Goal: Complete application form

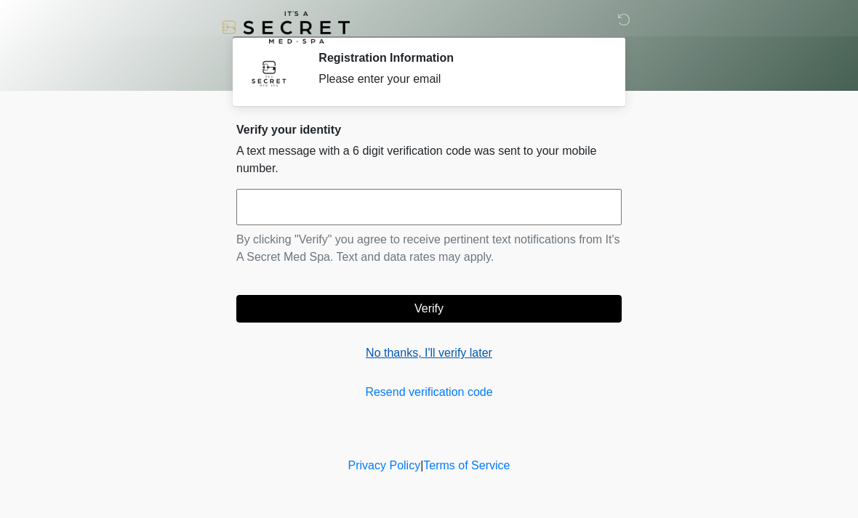
click at [477, 354] on link "No thanks, I'll verify later" at bounding box center [428, 352] width 385 height 17
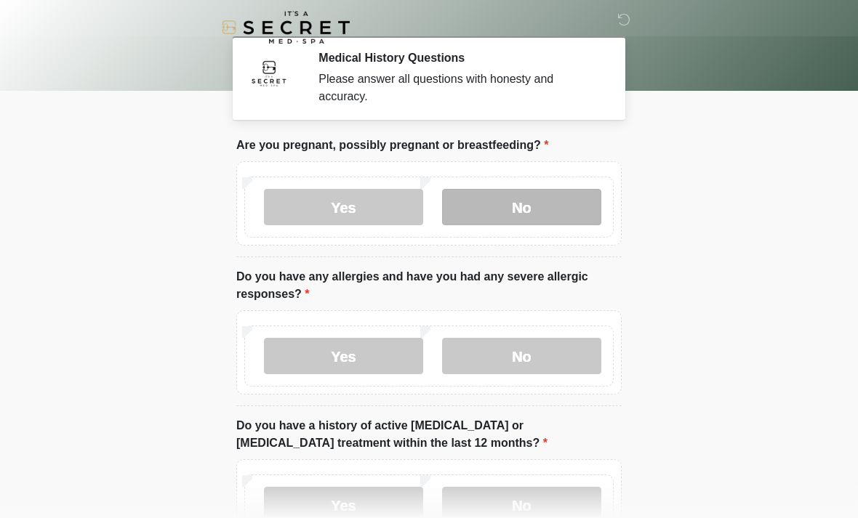
click at [530, 204] on label "No" at bounding box center [521, 207] width 159 height 36
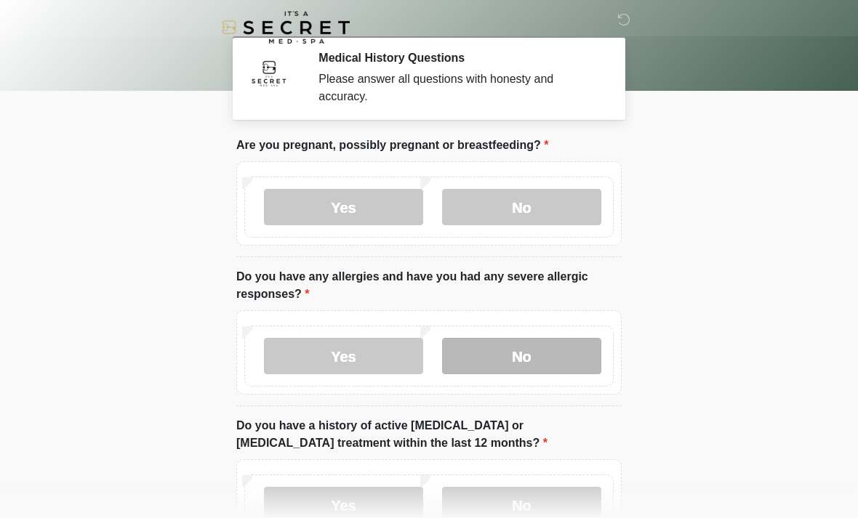
click at [538, 363] on label "No" at bounding box center [521, 356] width 159 height 36
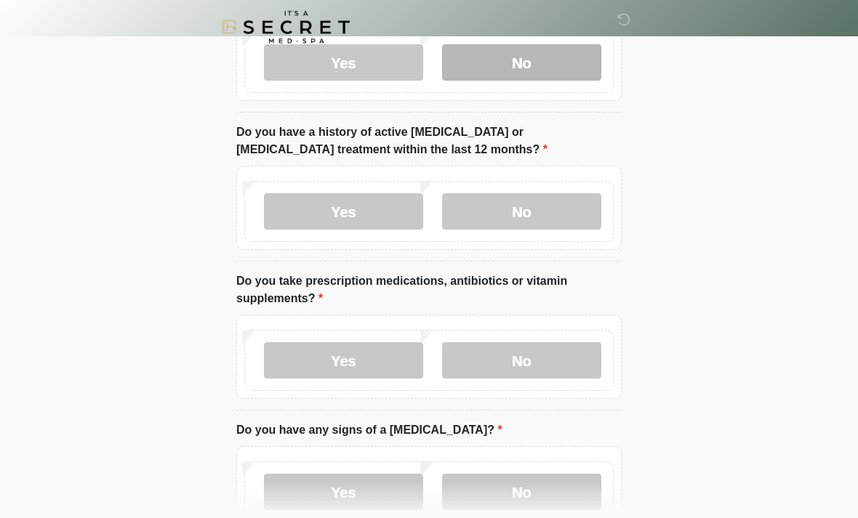
scroll to position [294, 0]
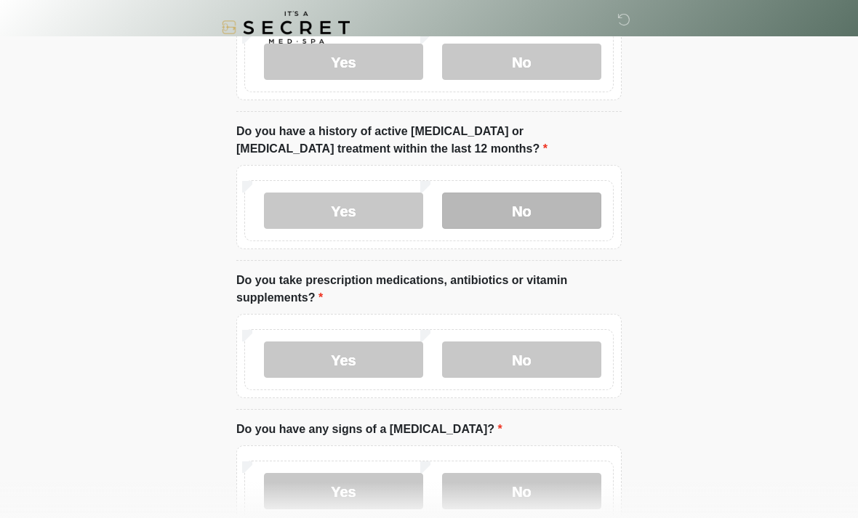
click at [562, 215] on label "No" at bounding box center [521, 211] width 159 height 36
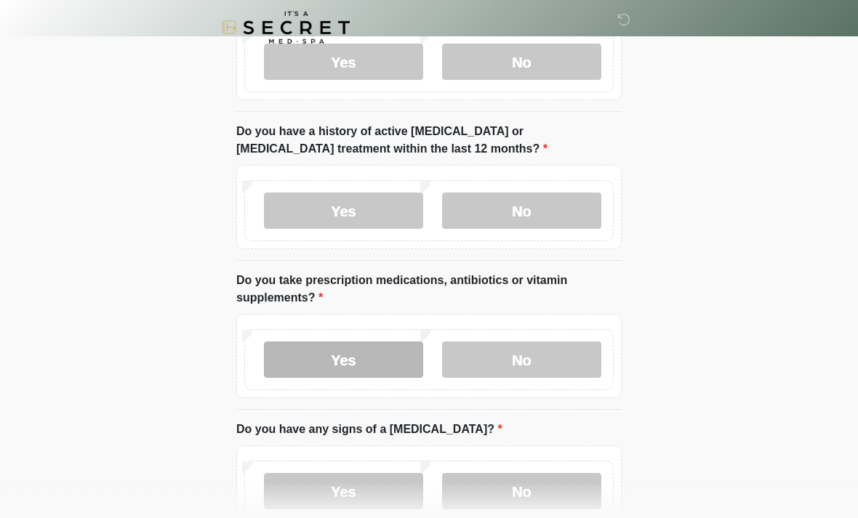
click at [380, 366] on label "Yes" at bounding box center [343, 360] width 159 height 36
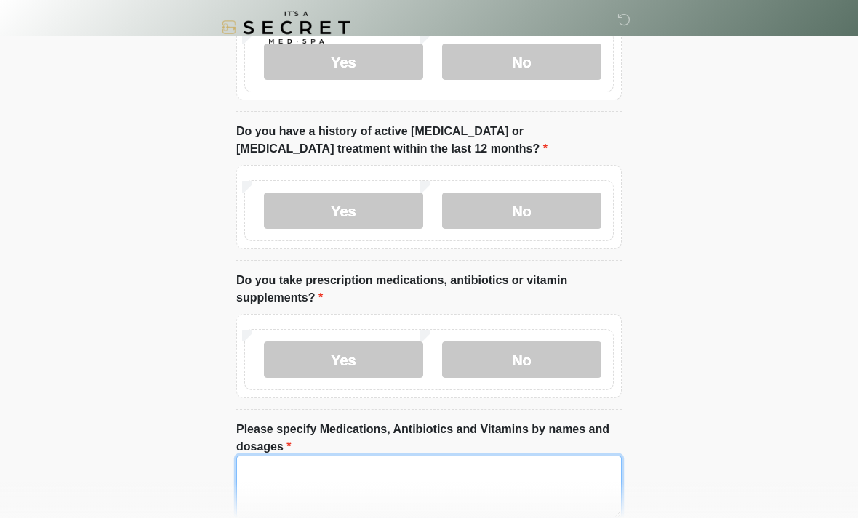
click at [485, 488] on textarea "Please specify Medications, Antibiotics and Vitamins by names and dosages" at bounding box center [428, 487] width 385 height 62
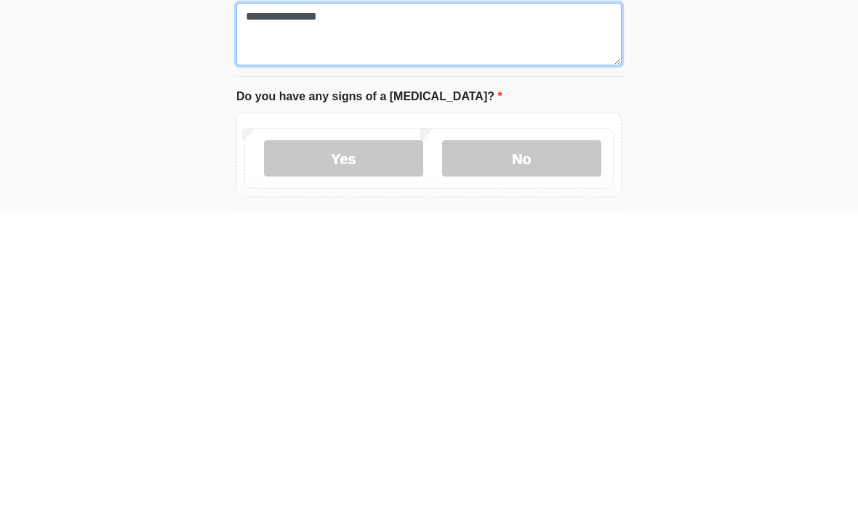
scroll to position [446, 0]
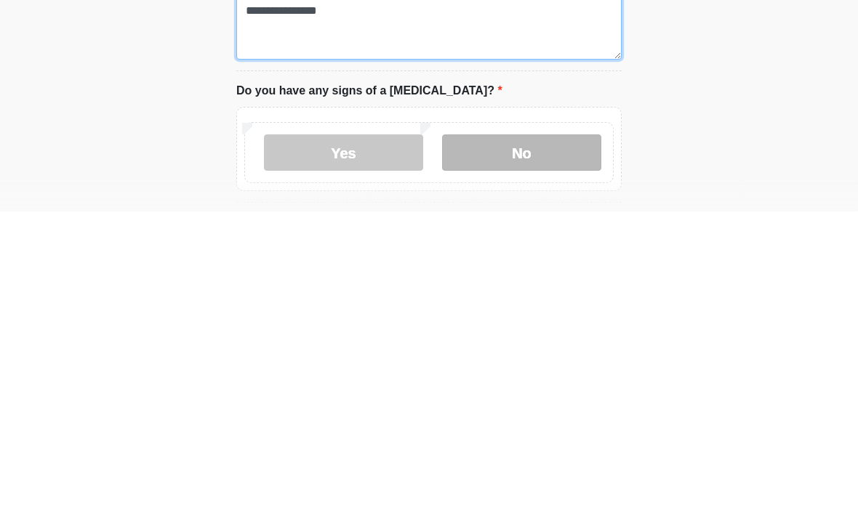
type textarea "**********"
click at [536, 441] on label "No" at bounding box center [521, 459] width 159 height 36
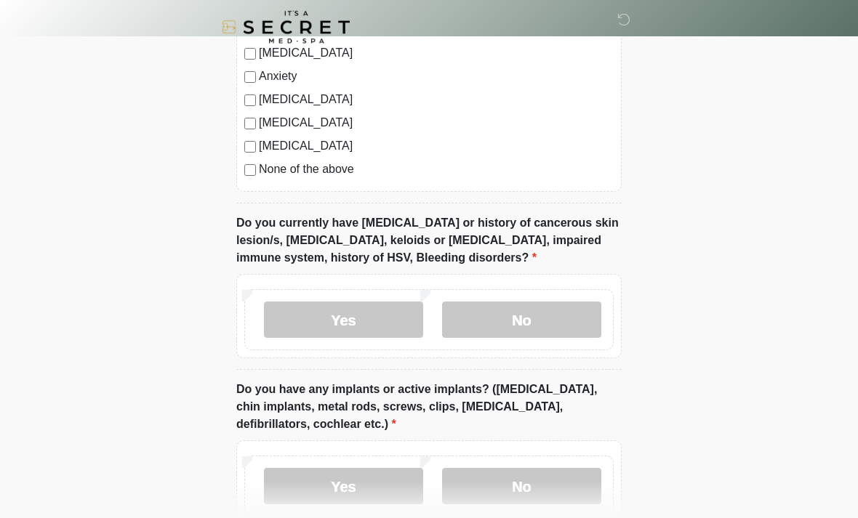
scroll to position [1113, 0]
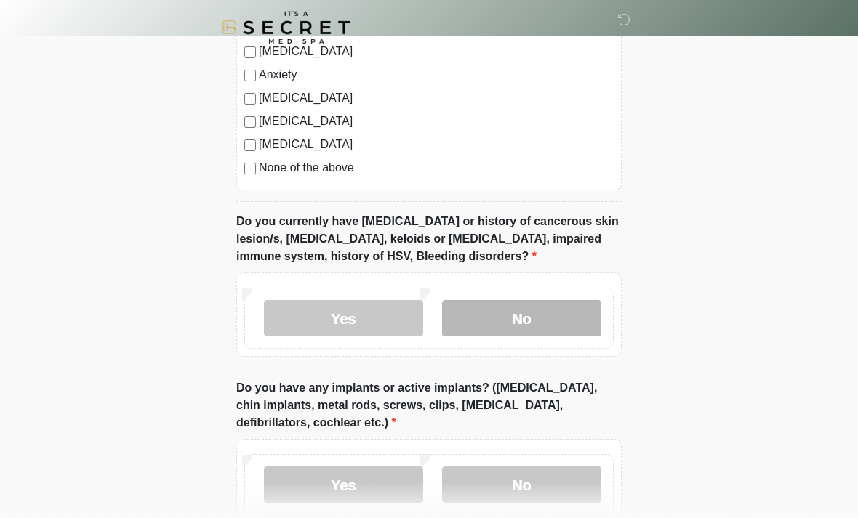
click at [554, 312] on label "No" at bounding box center [521, 318] width 159 height 36
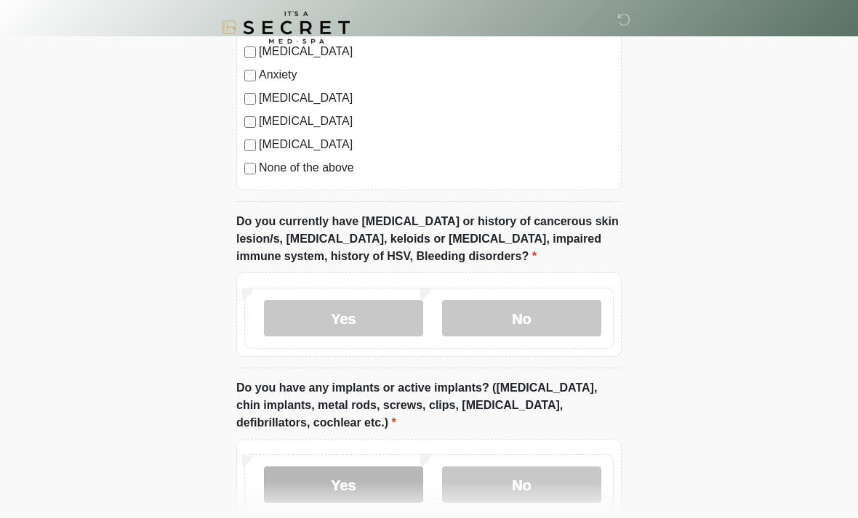
click at [371, 475] on label "Yes" at bounding box center [343, 485] width 159 height 36
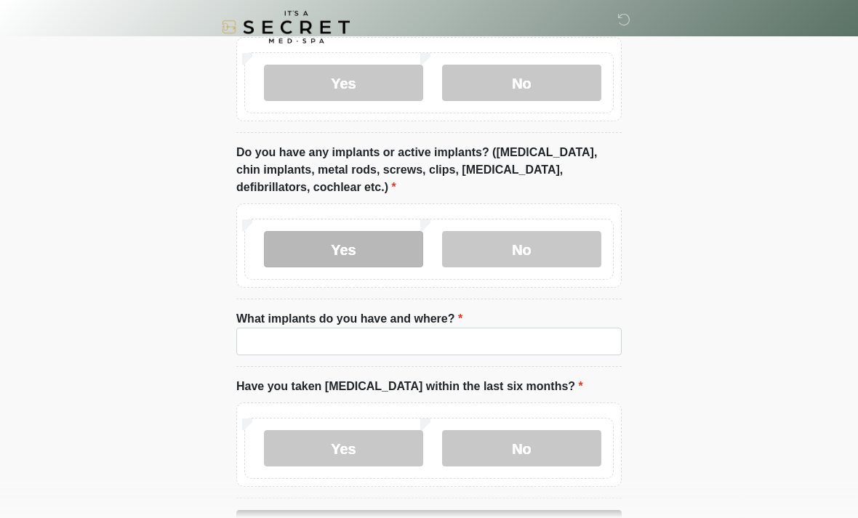
scroll to position [1362, 0]
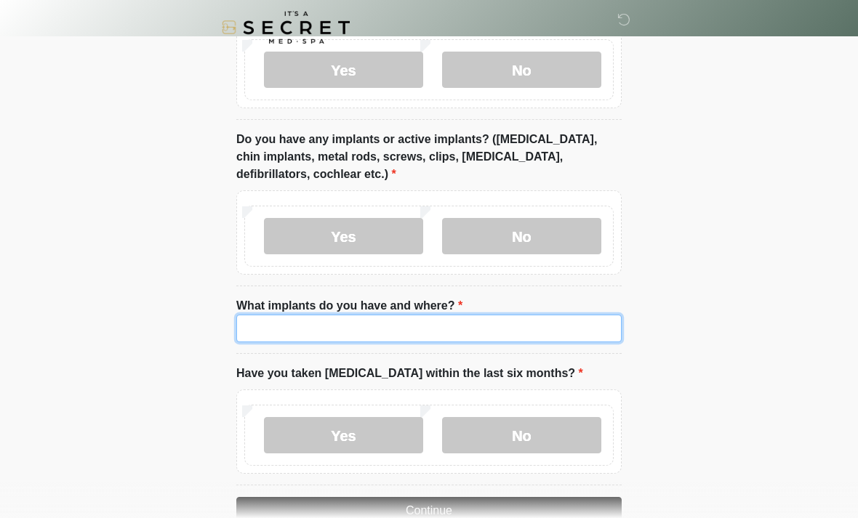
click at [369, 339] on input "What implants do you have and where?" at bounding box center [428, 329] width 385 height 28
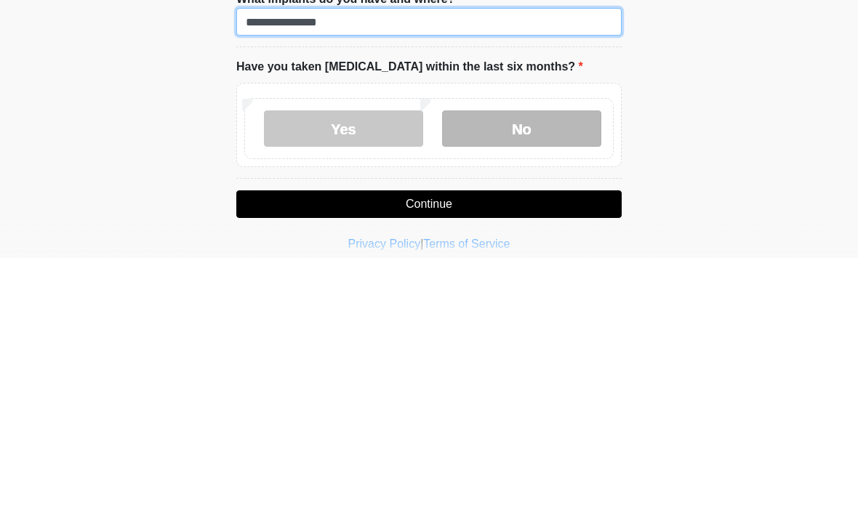
type input "**********"
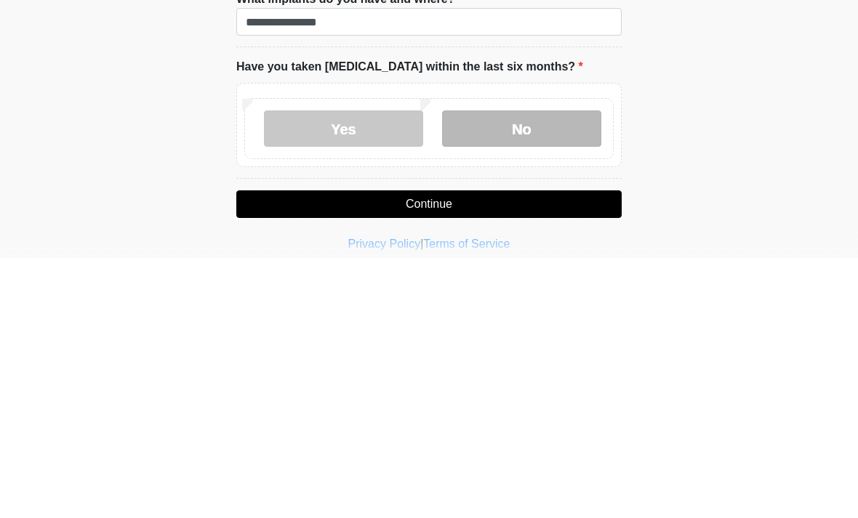
click at [549, 371] on label "No" at bounding box center [521, 389] width 159 height 36
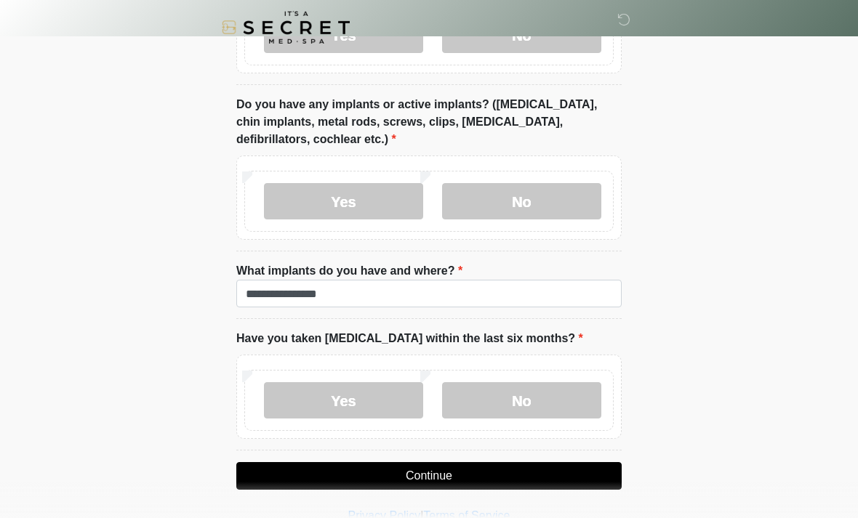
click at [477, 484] on button "Continue" at bounding box center [428, 476] width 385 height 28
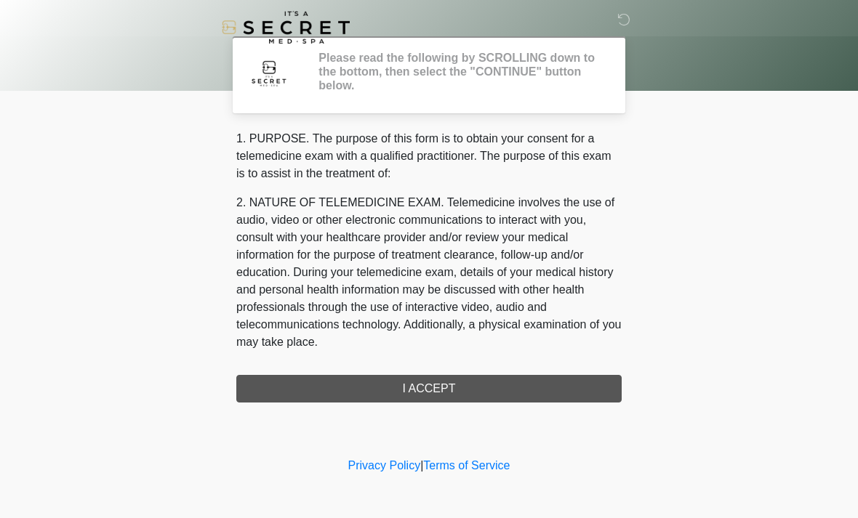
scroll to position [0, 0]
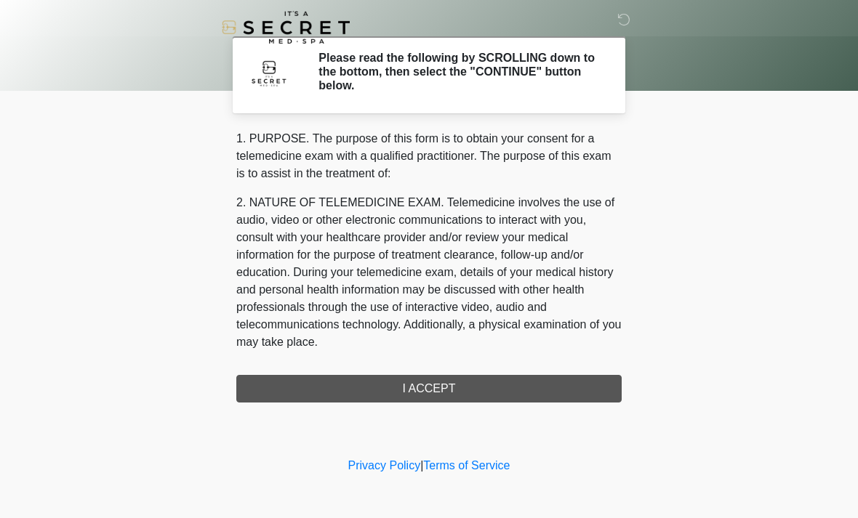
click at [491, 381] on div "1. PURPOSE. The purpose of this form is to obtain your consent for a telemedici…" at bounding box center [428, 266] width 385 height 273
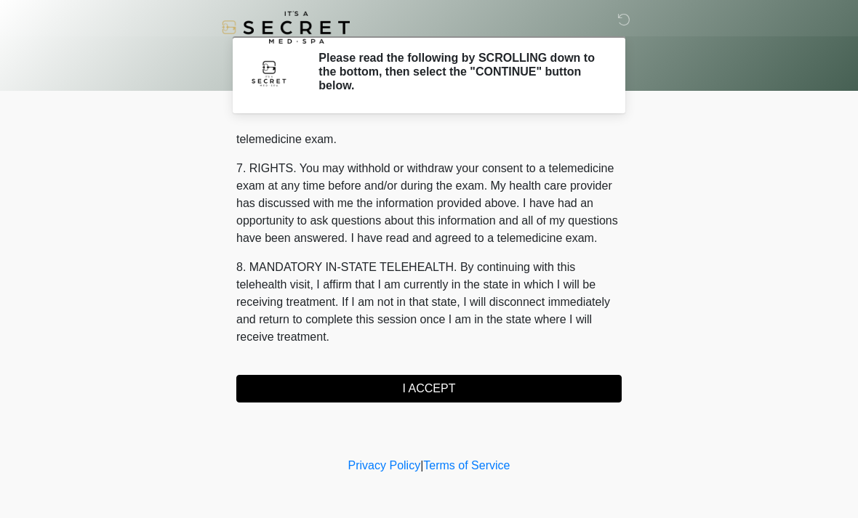
scroll to position [616, 0]
click at [555, 393] on button "I ACCEPT" at bounding box center [428, 389] width 385 height 28
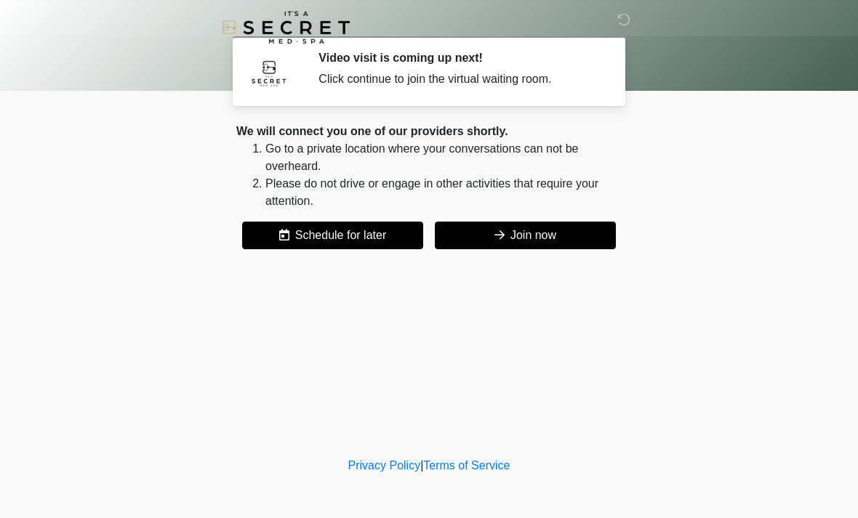
click at [558, 236] on button "Join now" at bounding box center [525, 236] width 181 height 28
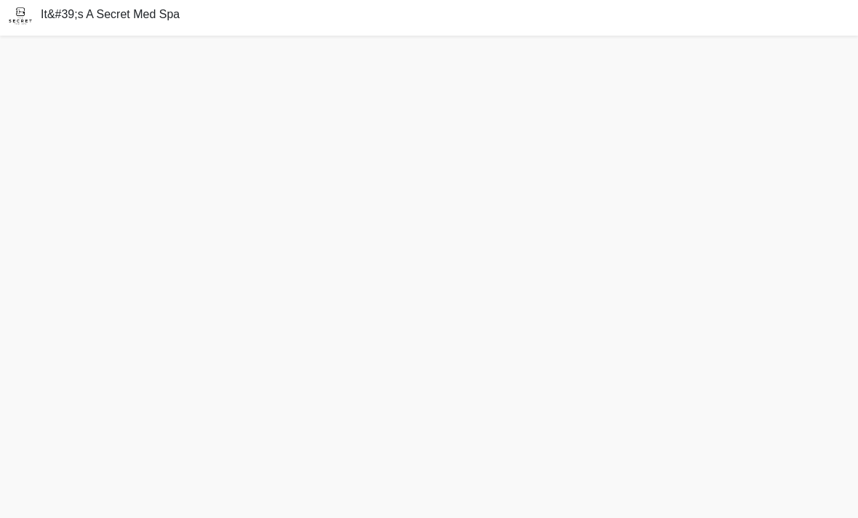
scroll to position [45, 0]
